Goal: Transaction & Acquisition: Obtain resource

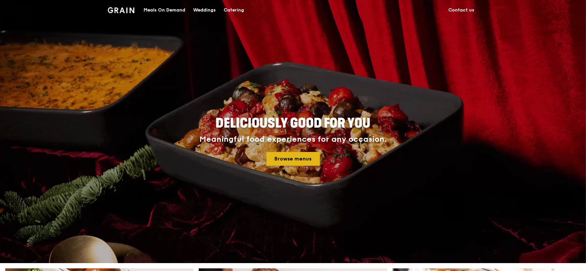
click at [295, 163] on link "Browse menus" at bounding box center [293, 159] width 54 height 14
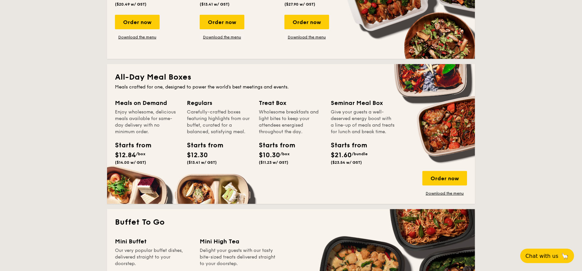
scroll to position [365, 0]
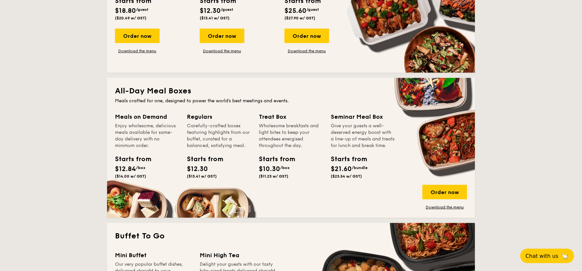
click at [322, 156] on div "Starts from $10.30 /box ($11.23 w/ GST)" at bounding box center [290, 167] width 69 height 27
click at [446, 191] on div "Order now" at bounding box center [444, 192] width 45 height 14
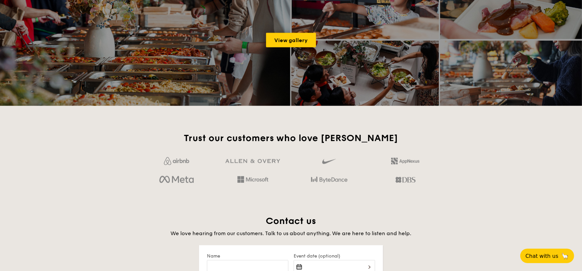
scroll to position [1046, 0]
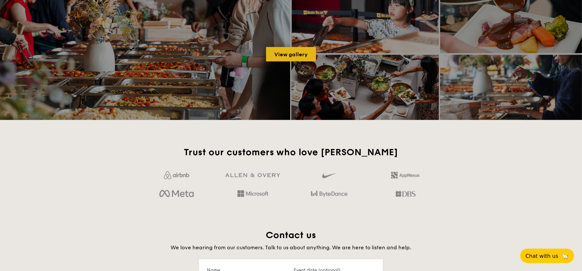
click at [280, 51] on link "View gallery" at bounding box center [291, 54] width 50 height 14
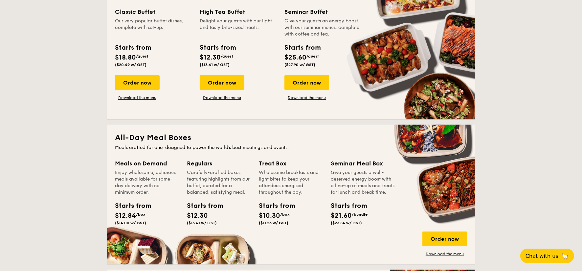
scroll to position [317, 0]
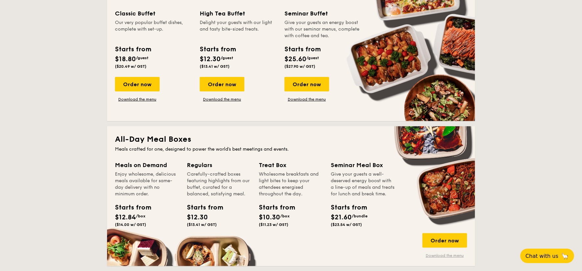
click at [447, 255] on link "Download the menu" at bounding box center [444, 255] width 45 height 5
